Goal: Transaction & Acquisition: Purchase product/service

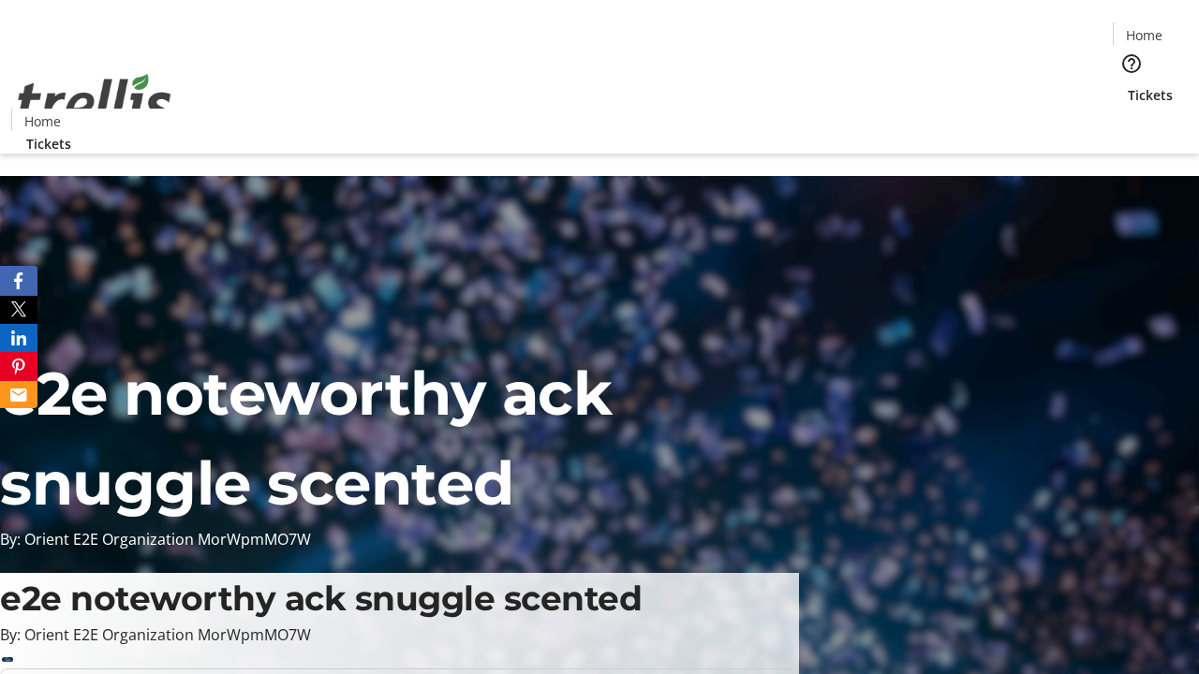
click at [1127, 85] on span "Tickets" at bounding box center [1149, 95] width 45 height 20
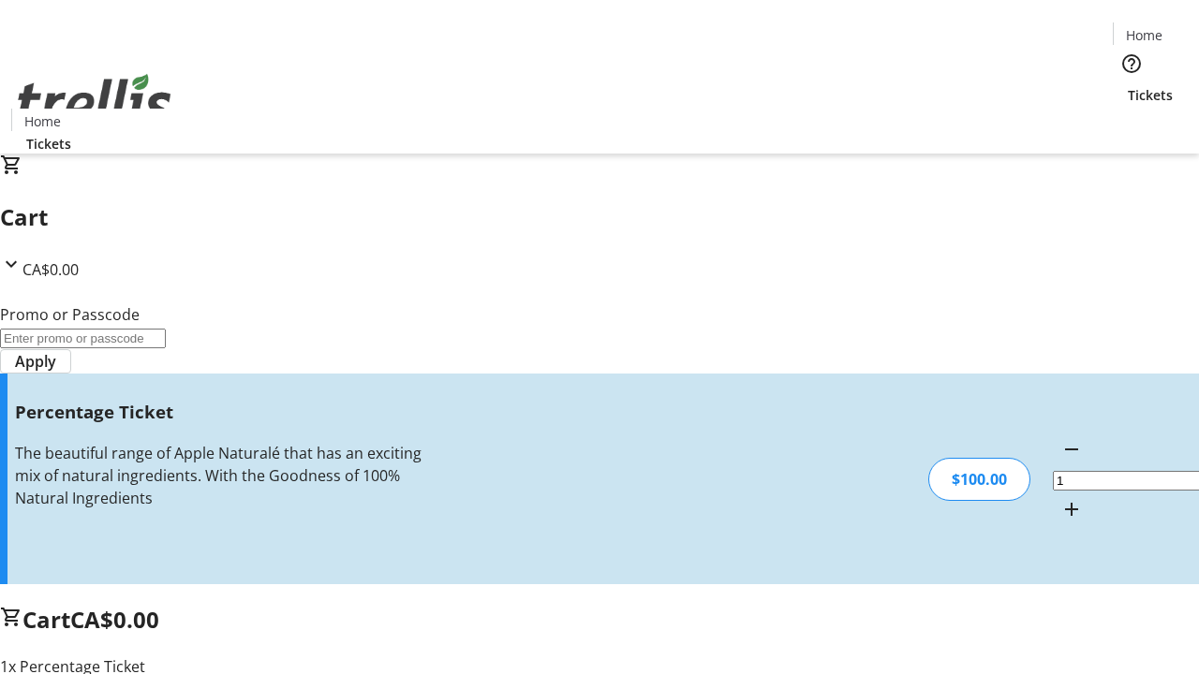
type input "BAR"
